Goal: Information Seeking & Learning: Learn about a topic

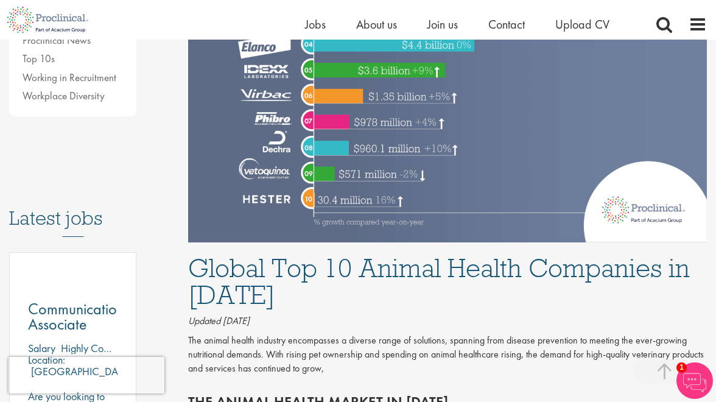
scroll to position [304, 0]
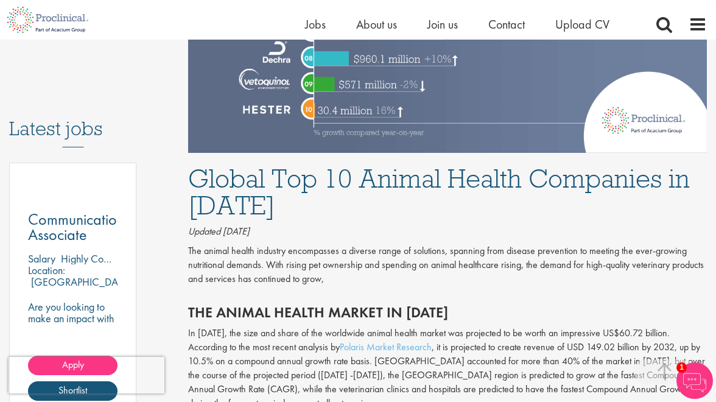
scroll to position [669, 0]
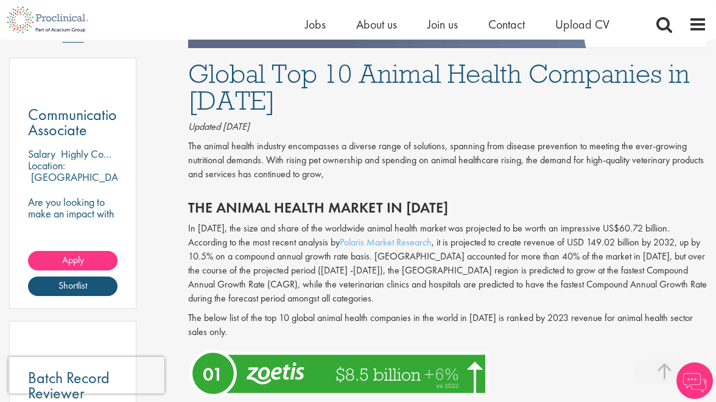
scroll to position [669, 0]
